Goal: Obtain resource: Obtain resource

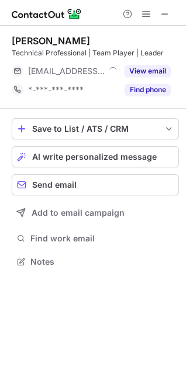
scroll to position [6, 6]
click at [170, 18] on button at bounding box center [165, 14] width 14 height 14
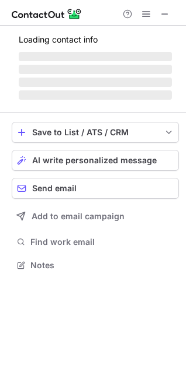
scroll to position [264, 186]
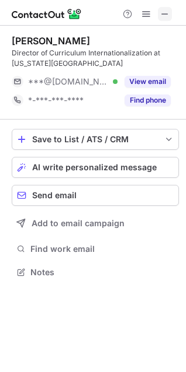
click at [167, 12] on span at bounding box center [164, 13] width 9 height 9
click at [162, 12] on span at bounding box center [164, 13] width 9 height 9
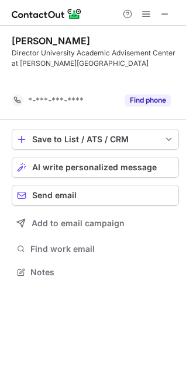
scroll to position [245, 186]
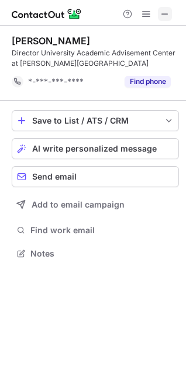
click at [169, 12] on button at bounding box center [165, 14] width 14 height 14
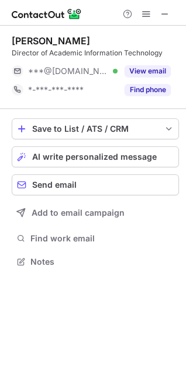
scroll to position [6, 6]
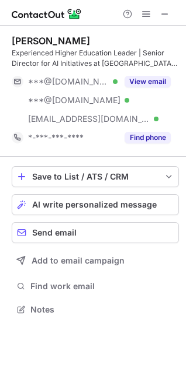
scroll to position [302, 186]
click at [162, 9] on span at bounding box center [164, 13] width 9 height 9
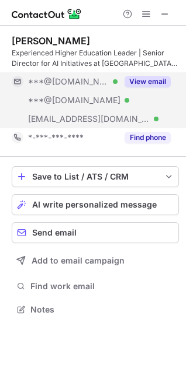
click at [160, 82] on button "View email" at bounding box center [147, 82] width 46 height 12
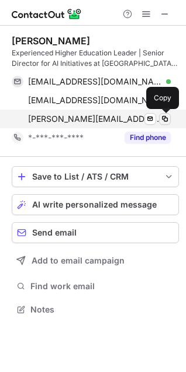
click at [167, 119] on span at bounding box center [164, 118] width 9 height 9
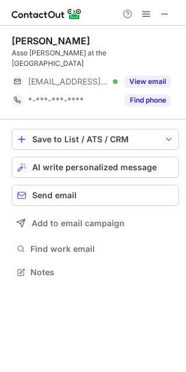
scroll to position [264, 186]
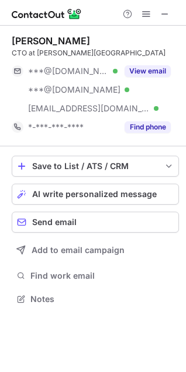
scroll to position [291, 186]
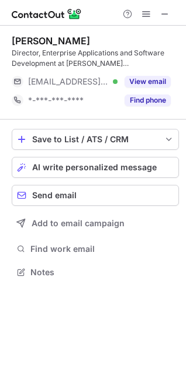
scroll to position [264, 186]
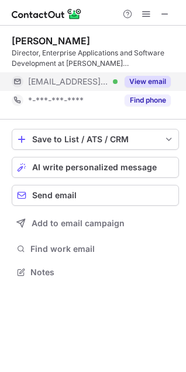
click at [162, 79] on button "View email" at bounding box center [147, 82] width 46 height 12
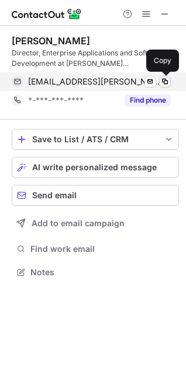
click at [162, 79] on span at bounding box center [164, 81] width 9 height 9
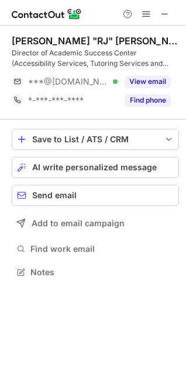
scroll to position [264, 186]
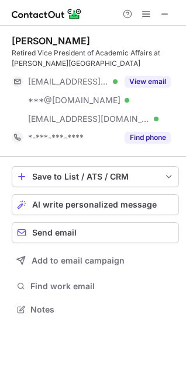
scroll to position [302, 186]
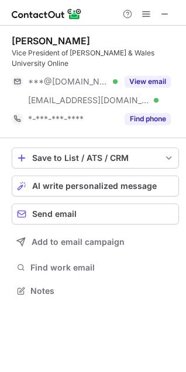
scroll to position [282, 186]
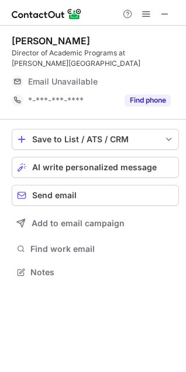
scroll to position [264, 186]
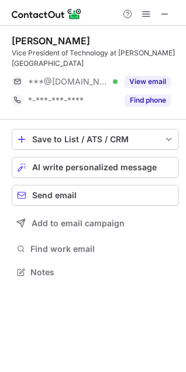
scroll to position [264, 186]
click at [161, 17] on span at bounding box center [164, 13] width 9 height 9
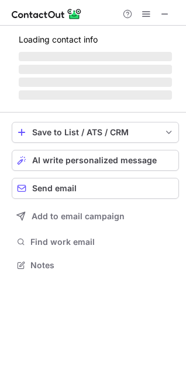
scroll to position [264, 186]
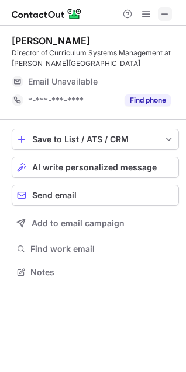
click at [163, 9] on span at bounding box center [164, 13] width 9 height 9
